Goal: Information Seeking & Learning: Learn about a topic

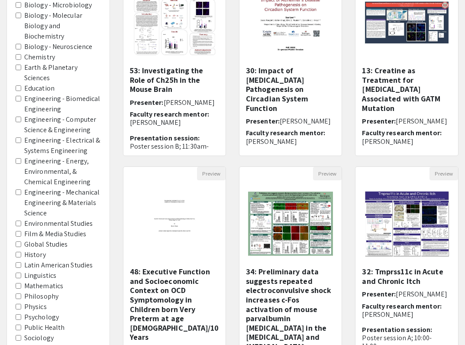
scroll to position [137, 0]
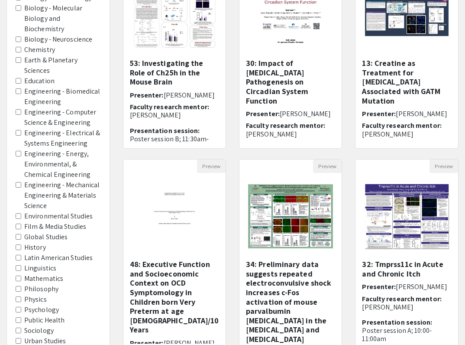
click at [39, 304] on label "Psychology" at bounding box center [41, 309] width 35 height 10
click at [21, 307] on area-Psychology "Psychology" at bounding box center [19, 310] width 6 height 6
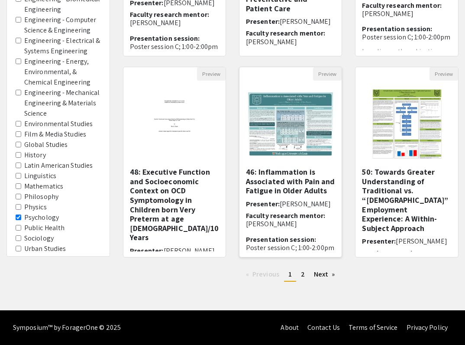
scroll to position [229, 0]
click at [305, 275] on link "page 2" at bounding box center [303, 274] width 13 height 13
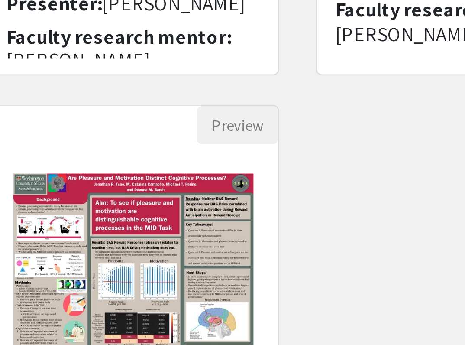
scroll to position [175, 0]
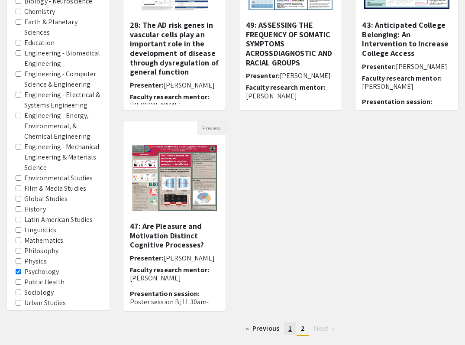
click at [290, 327] on span "1" at bounding box center [289, 327] width 3 height 9
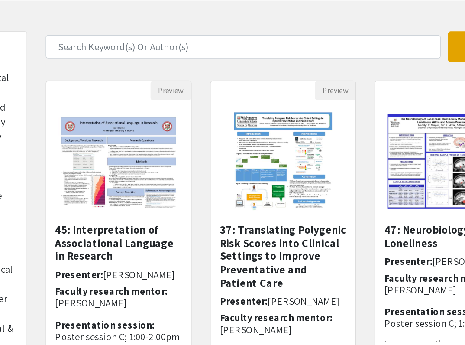
scroll to position [37, 0]
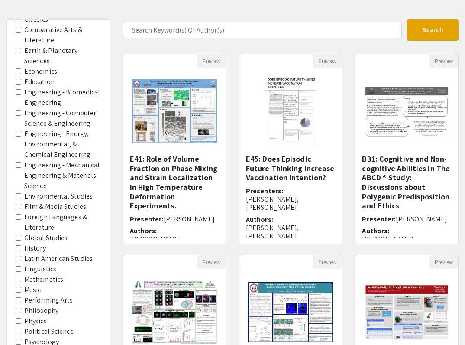
scroll to position [43, 0]
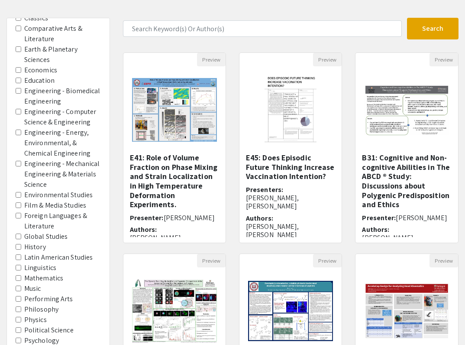
click at [55, 335] on label "Psychology" at bounding box center [41, 340] width 35 height 10
click at [21, 337] on area-Psychology "Psychology" at bounding box center [19, 340] width 6 height 6
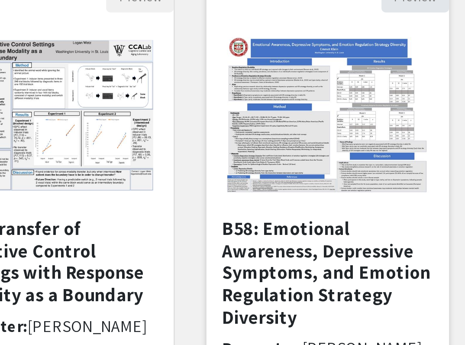
scroll to position [229, 0]
